Goal: Transaction & Acquisition: Purchase product/service

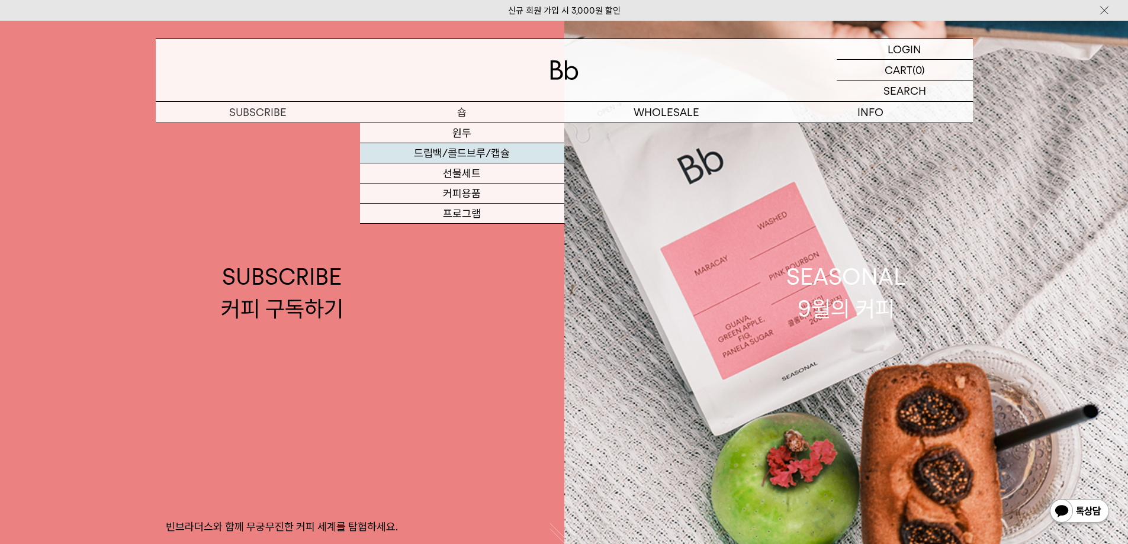
click at [472, 152] on link "드립백/콜드브루/캡슐" at bounding box center [462, 153] width 204 height 20
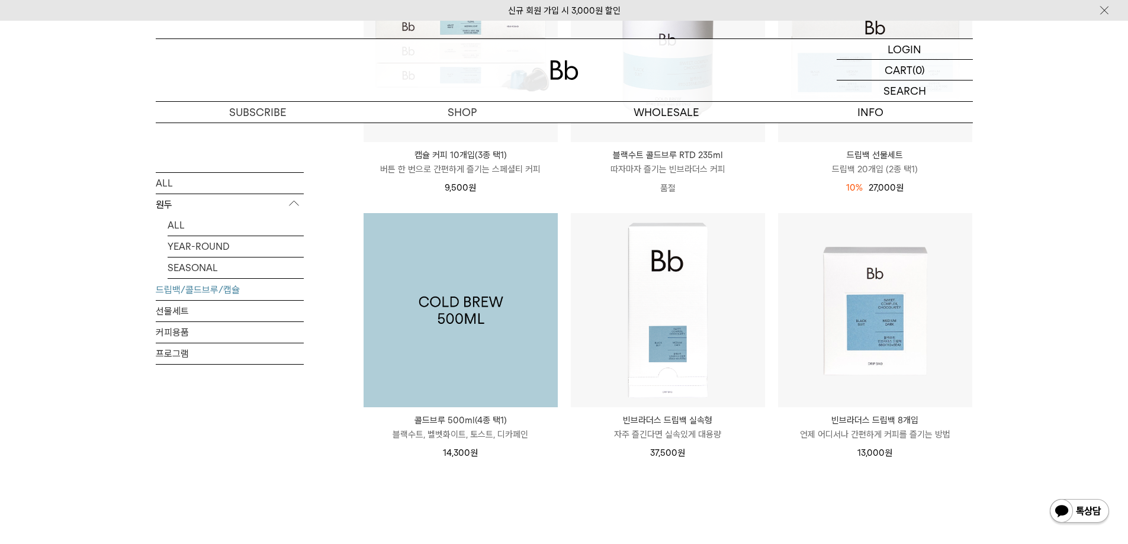
scroll to position [592, 0]
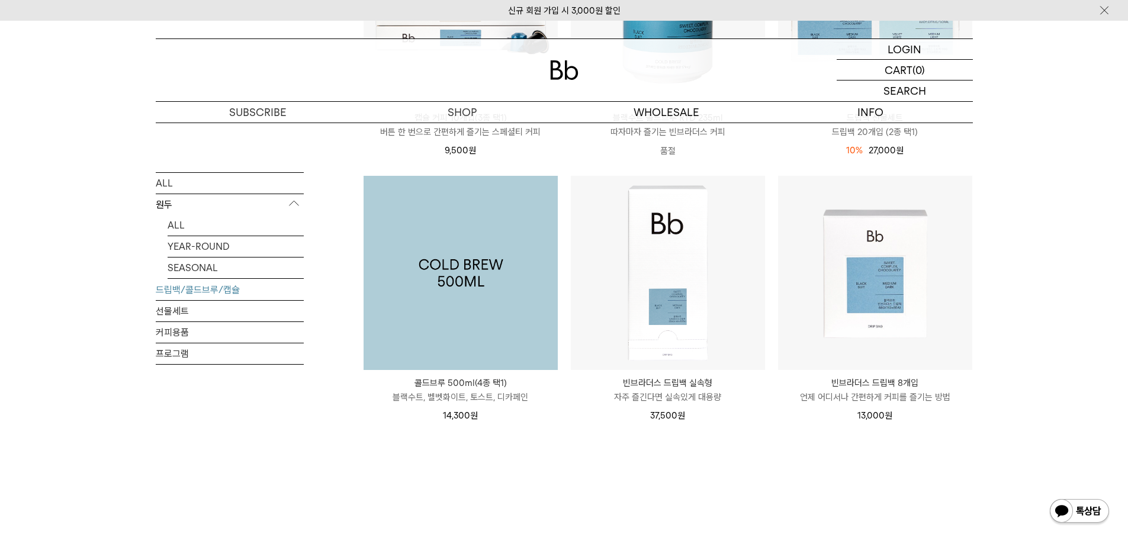
click at [474, 269] on img at bounding box center [461, 273] width 194 height 194
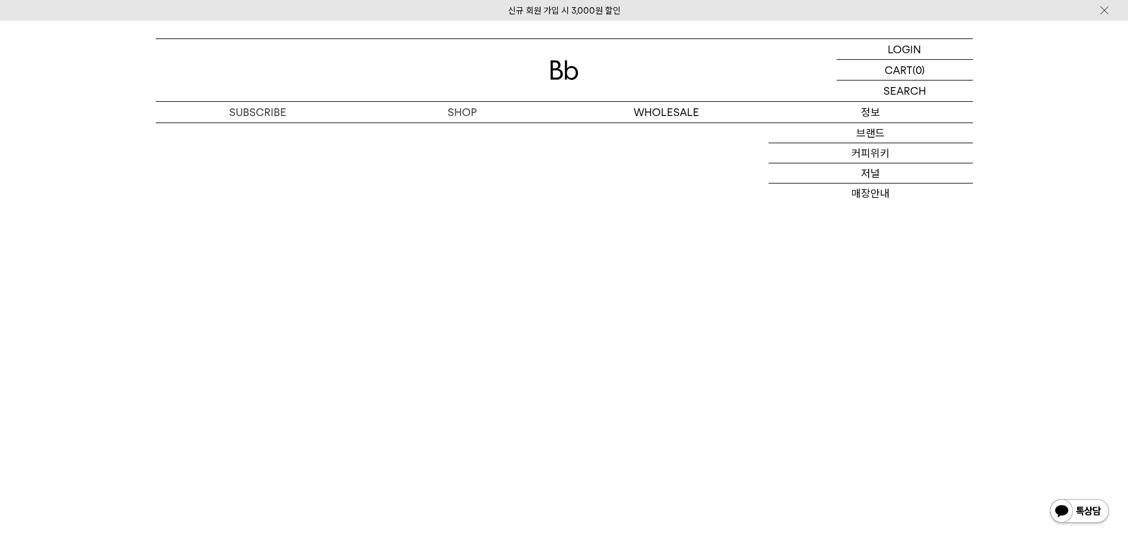
scroll to position [2961, 0]
